Goal: Task Accomplishment & Management: Use online tool/utility

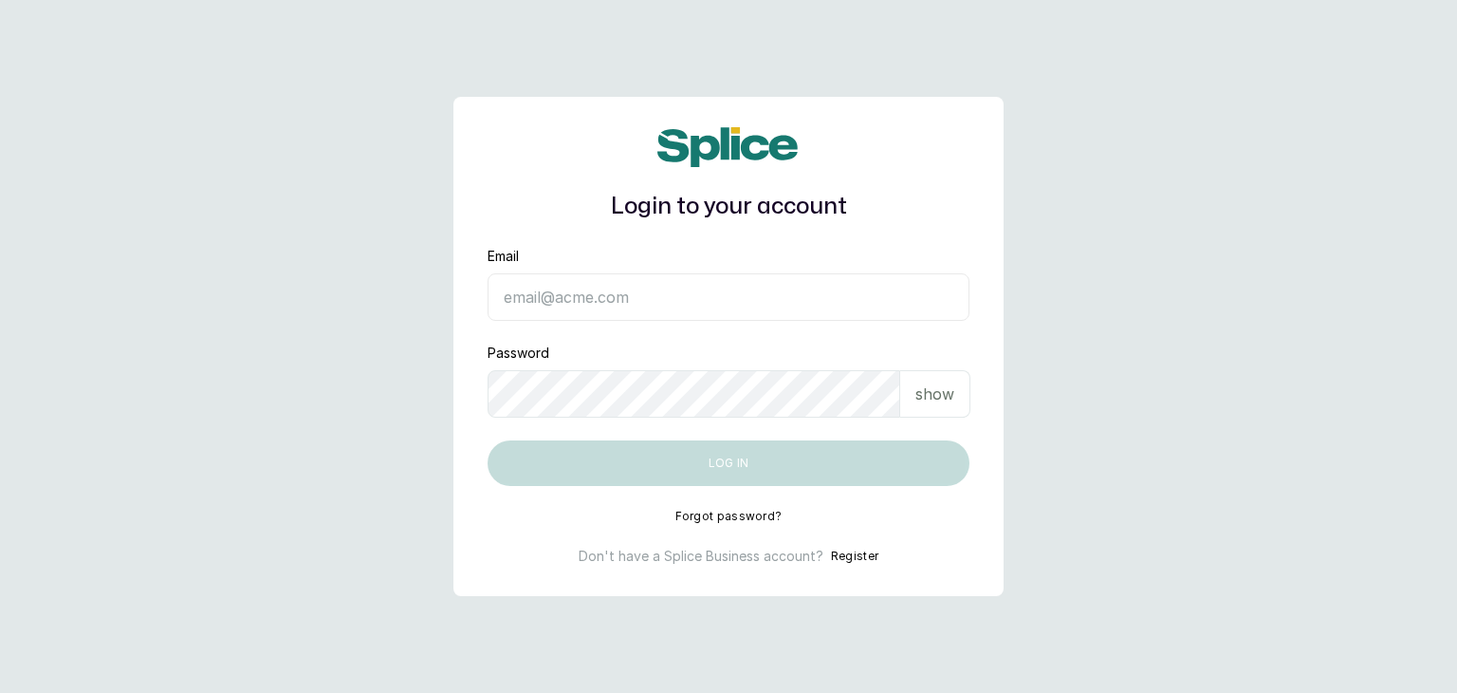
click at [528, 286] on input "Email" at bounding box center [729, 296] width 482 height 47
type input "operations@ajskylar.com"
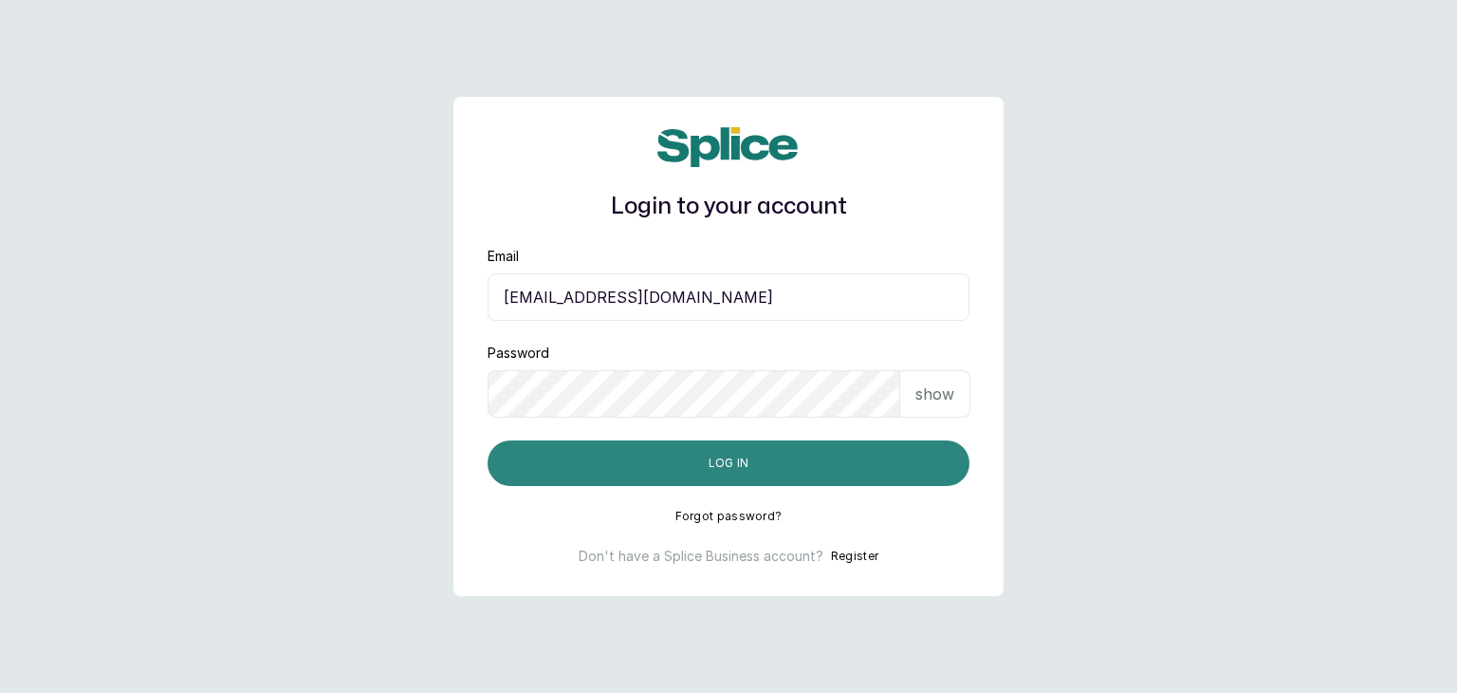
click at [497, 457] on button "Log in" at bounding box center [729, 463] width 482 height 46
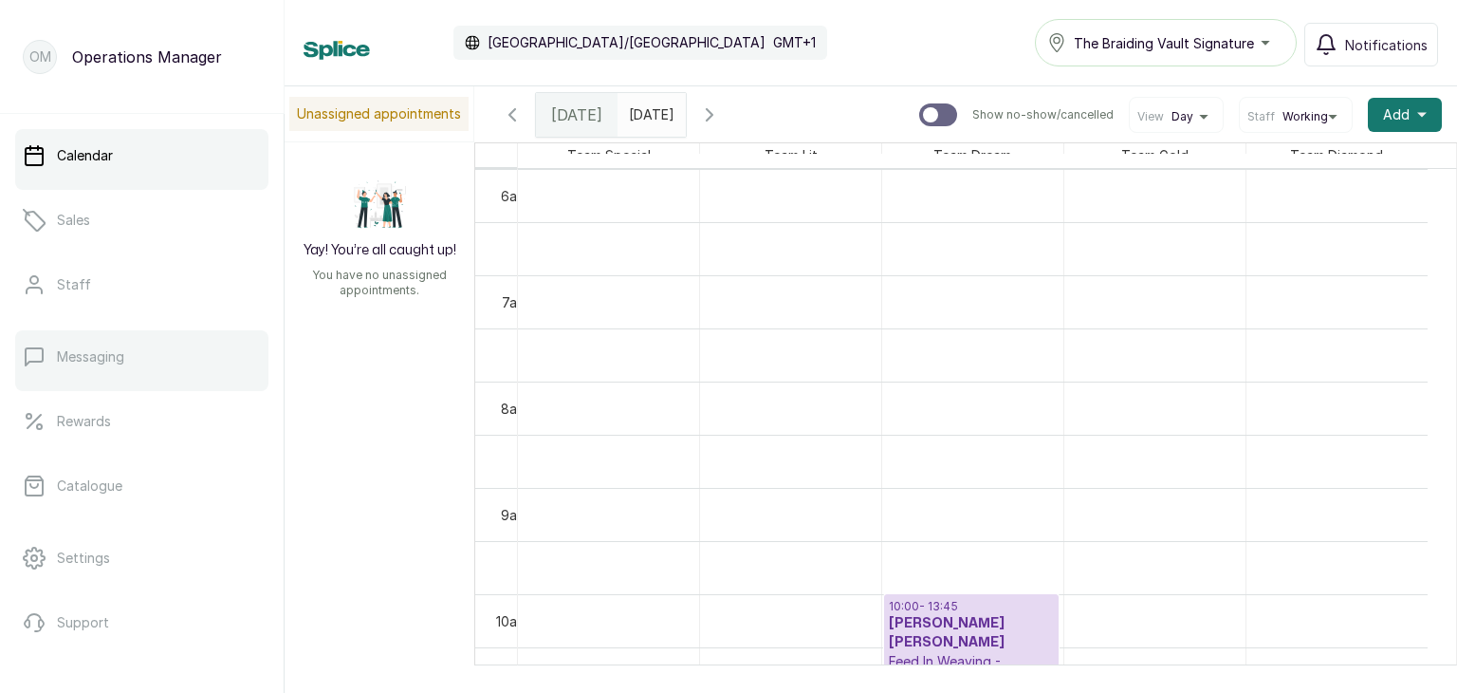
click at [158, 366] on link "Messaging" at bounding box center [141, 356] width 253 height 53
